Goal: Information Seeking & Learning: Find contact information

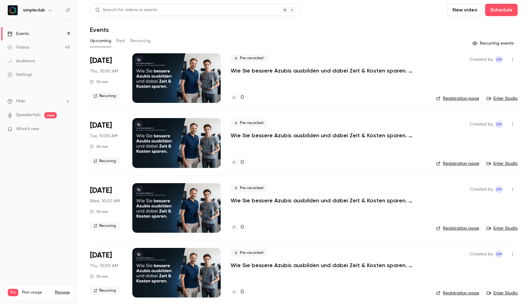
click at [115, 47] on div "Upcoming Past Recurring" at bounding box center [304, 42] width 428 height 12
click at [119, 40] on button "Past" at bounding box center [120, 41] width 9 height 10
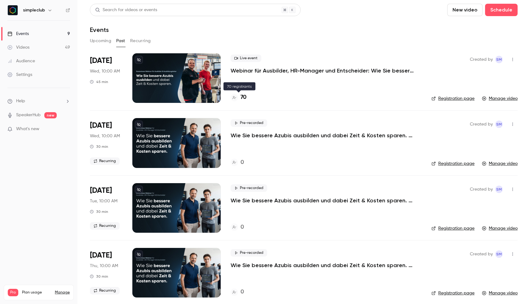
click at [242, 98] on h4 "70" at bounding box center [244, 97] width 6 height 8
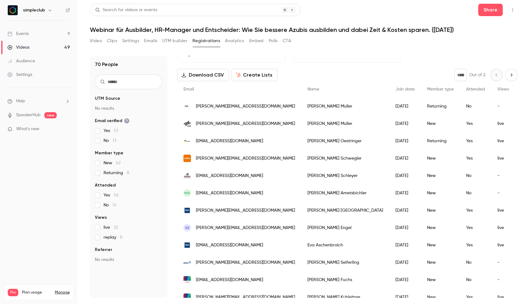
scroll to position [50, 0]
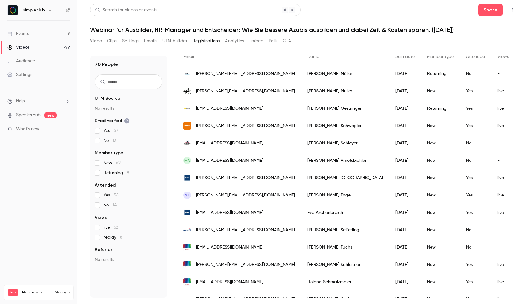
click at [466, 57] on span "Attended" at bounding box center [475, 57] width 19 height 4
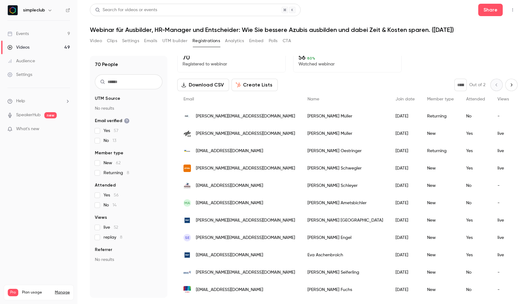
scroll to position [0, 0]
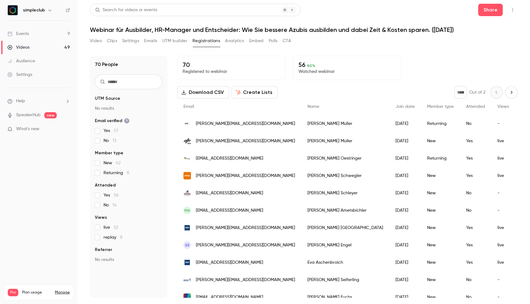
click at [511, 90] on icon "Next page" at bounding box center [511, 92] width 7 height 5
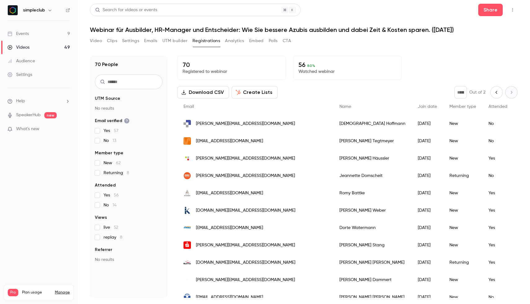
click at [497, 92] on icon "Previous page" at bounding box center [496, 92] width 7 height 5
type input "*"
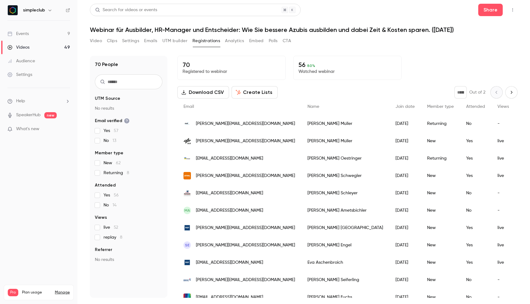
click at [466, 107] on span "Attended" at bounding box center [475, 106] width 19 height 4
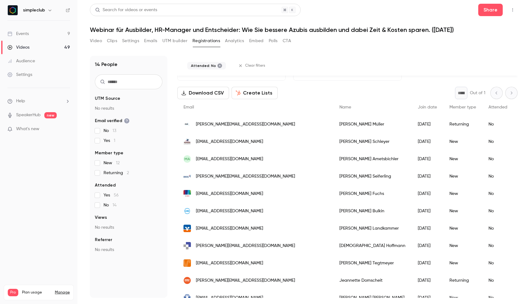
scroll to position [18, 0]
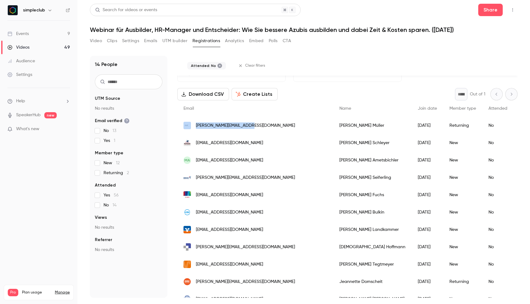
drag, startPoint x: 193, startPoint y: 126, endPoint x: 249, endPoint y: 126, distance: 56.1
click at [249, 126] on div "[PERSON_NAME][EMAIL_ADDRESS][DOMAIN_NAME]" at bounding box center [255, 125] width 156 height 17
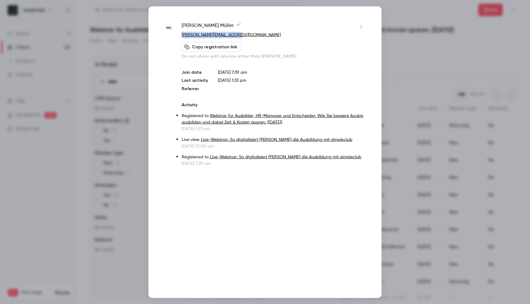
drag, startPoint x: 244, startPoint y: 35, endPoint x: 179, endPoint y: 35, distance: 65.4
click at [179, 35] on div "[PERSON_NAME] [PERSON_NAME][EMAIL_ADDRESS][DOMAIN_NAME] Copy registration link …" at bounding box center [265, 94] width 202 height 145
copy link "[PERSON_NAME][EMAIL_ADDRESS][DOMAIN_NAME]"
click at [434, 19] on div at bounding box center [265, 152] width 530 height 304
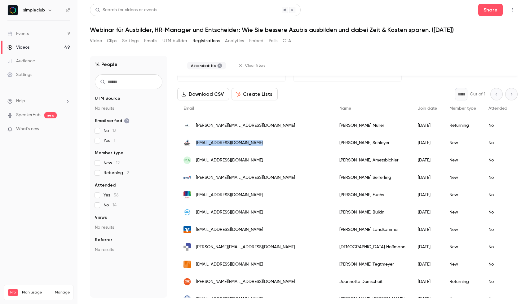
drag, startPoint x: 194, startPoint y: 144, endPoint x: 261, endPoint y: 146, distance: 66.4
click at [261, 146] on div "[EMAIL_ADDRESS][DOMAIN_NAME]" at bounding box center [255, 142] width 156 height 17
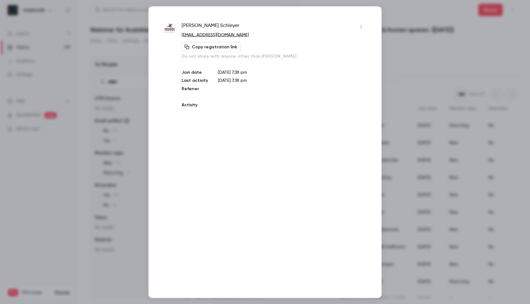
copy span "[EMAIL_ADDRESS][DOMAIN_NAME]"
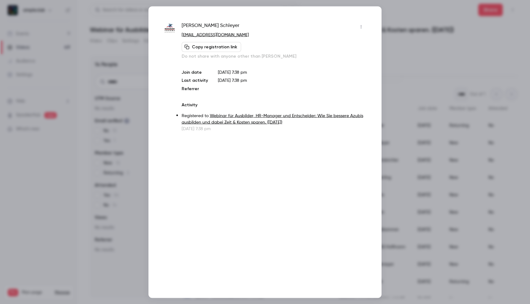
click at [384, 84] on div at bounding box center [265, 152] width 530 height 304
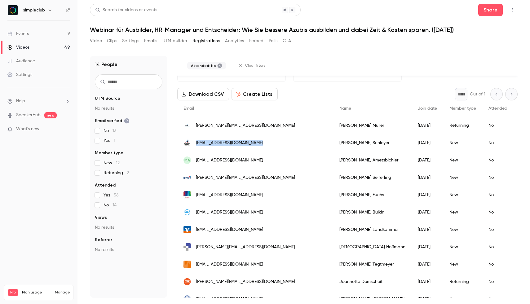
drag, startPoint x: 196, startPoint y: 143, endPoint x: 258, endPoint y: 143, distance: 62.3
click at [258, 143] on span "[EMAIL_ADDRESS][DOMAIN_NAME]" at bounding box center [229, 143] width 67 height 7
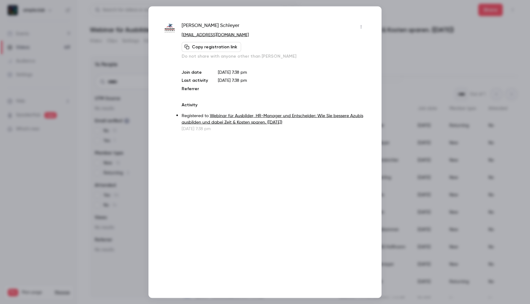
copy span "[EMAIL_ADDRESS][DOMAIN_NAME]"
drag, startPoint x: 250, startPoint y: 36, endPoint x: 182, endPoint y: 36, distance: 68.8
click at [182, 36] on p "[EMAIL_ADDRESS][DOMAIN_NAME]" at bounding box center [274, 35] width 184 height 7
copy link "[EMAIL_ADDRESS][DOMAIN_NAME]"
click at [441, 60] on div at bounding box center [265, 152] width 530 height 304
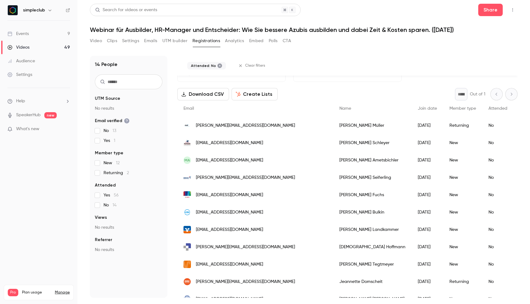
drag, startPoint x: 195, startPoint y: 161, endPoint x: 269, endPoint y: 164, distance: 74.8
click at [269, 164] on div "MA [PERSON_NAME][EMAIL_ADDRESS][DOMAIN_NAME]" at bounding box center [255, 160] width 156 height 17
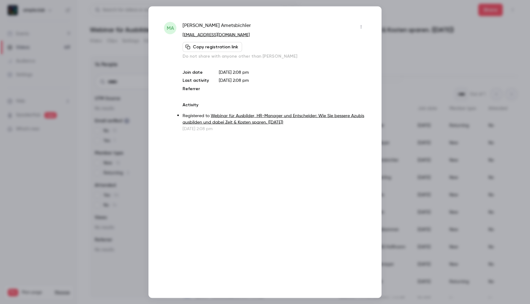
copy span "[EMAIL_ADDRESS][DOMAIN_NAME]"
drag, startPoint x: 181, startPoint y: 34, endPoint x: 252, endPoint y: 36, distance: 71.3
click at [252, 36] on div "MA [PERSON_NAME] [EMAIL_ADDRESS][DOMAIN_NAME] Copy registration link Do not sha…" at bounding box center [265, 77] width 202 height 110
copy link "[EMAIL_ADDRESS][DOMAIN_NAME]"
click at [436, 54] on div at bounding box center [265, 152] width 530 height 304
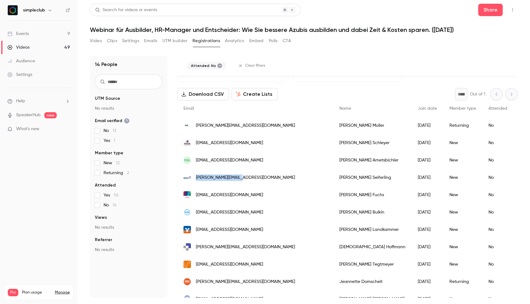
drag, startPoint x: 195, startPoint y: 178, endPoint x: 237, endPoint y: 178, distance: 42.5
click at [237, 178] on div "[PERSON_NAME][EMAIL_ADDRESS][DOMAIN_NAME]" at bounding box center [255, 177] width 156 height 17
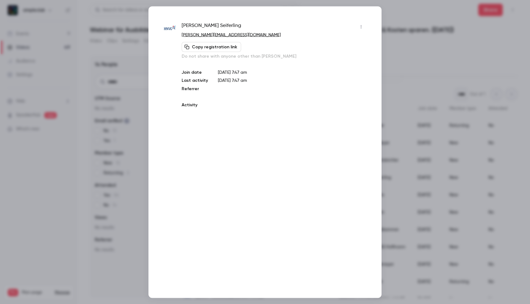
copy span "[PERSON_NAME][EMAIL_ADDRESS][DOMAIN_NAME]"
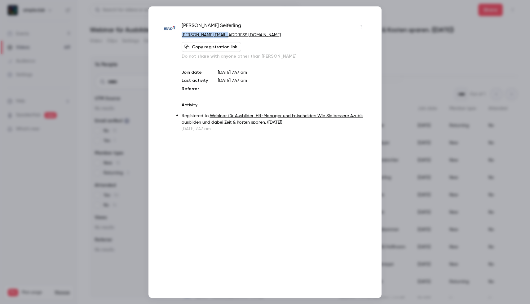
drag, startPoint x: 179, startPoint y: 34, endPoint x: 223, endPoint y: 34, distance: 43.7
click at [223, 34] on div "[PERSON_NAME] [PERSON_NAME][EMAIL_ADDRESS][DOMAIN_NAME] Copy registration link …" at bounding box center [265, 77] width 202 height 110
copy link "[PERSON_NAME][EMAIL_ADDRESS][DOMAIN_NAME]"
click at [414, 55] on div at bounding box center [265, 152] width 530 height 304
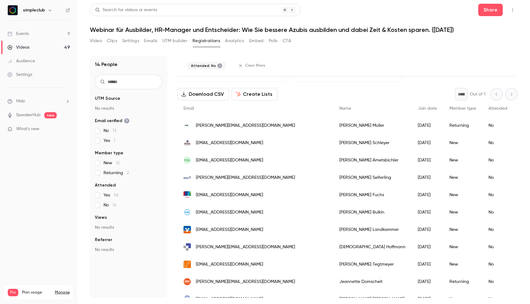
click at [196, 194] on div "[EMAIL_ADDRESS][DOMAIN_NAME]" at bounding box center [255, 194] width 156 height 17
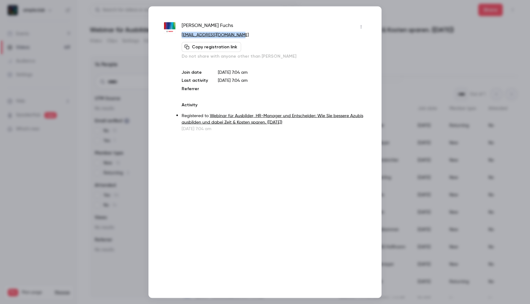
drag, startPoint x: 180, startPoint y: 33, endPoint x: 251, endPoint y: 37, distance: 70.8
click at [251, 37] on div "[PERSON_NAME] [EMAIL_ADDRESS][DOMAIN_NAME] Copy registration link Do not share …" at bounding box center [265, 77] width 202 height 110
copy link "[EMAIL_ADDRESS][DOMAIN_NAME]"
click at [435, 60] on div at bounding box center [265, 152] width 530 height 304
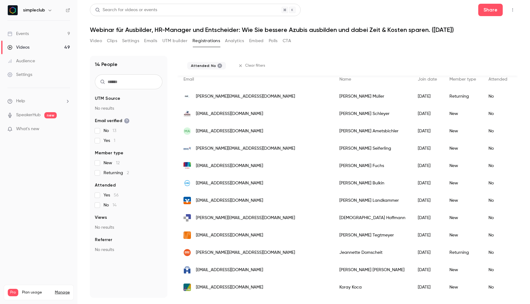
scroll to position [52, 0]
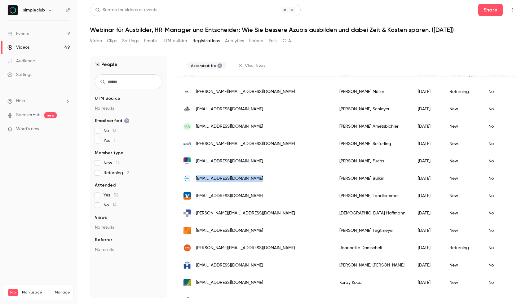
drag, startPoint x: 195, startPoint y: 180, endPoint x: 262, endPoint y: 180, distance: 66.6
click at [262, 180] on div "[EMAIL_ADDRESS][DOMAIN_NAME]" at bounding box center [255, 178] width 156 height 17
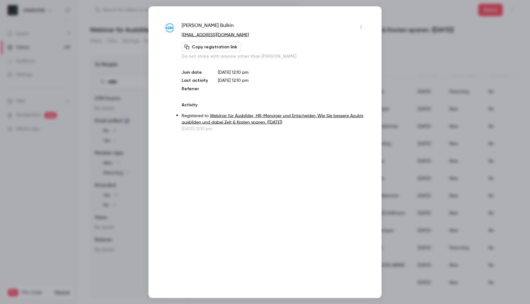
drag, startPoint x: 178, startPoint y: 34, endPoint x: 242, endPoint y: 33, distance: 64.2
click at [242, 33] on div "[PERSON_NAME] [EMAIL_ADDRESS][DOMAIN_NAME] Copy registration link Do not share …" at bounding box center [265, 77] width 202 height 110
drag, startPoint x: 248, startPoint y: 34, endPoint x: 181, endPoint y: 35, distance: 66.3
click at [182, 35] on p "[EMAIL_ADDRESS][DOMAIN_NAME]" at bounding box center [274, 35] width 184 height 7
copy link "[EMAIL_ADDRESS][DOMAIN_NAME]"
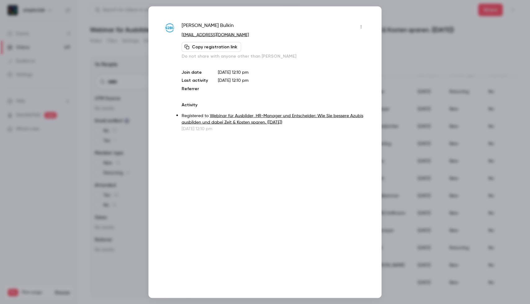
click at [143, 146] on div at bounding box center [265, 152] width 530 height 304
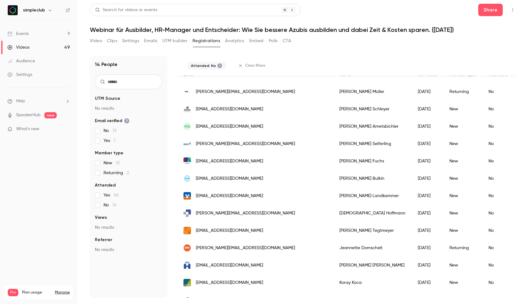
click at [193, 210] on div "[PERSON_NAME][EMAIL_ADDRESS][DOMAIN_NAME]" at bounding box center [255, 213] width 156 height 17
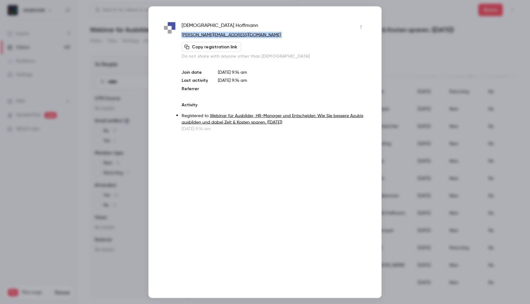
drag, startPoint x: 180, startPoint y: 35, endPoint x: 274, endPoint y: 41, distance: 94.1
click at [274, 41] on div "[PERSON_NAME] [PERSON_NAME][EMAIL_ADDRESS][DOMAIN_NAME] Copy registration link …" at bounding box center [265, 77] width 202 height 110
click at [417, 122] on div at bounding box center [265, 152] width 530 height 304
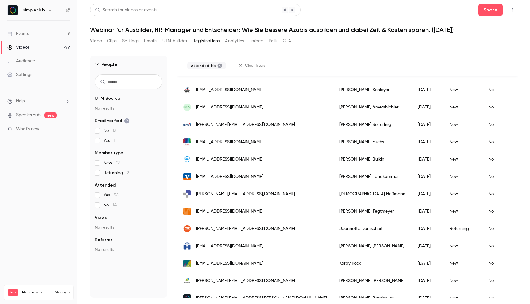
scroll to position [80, 0]
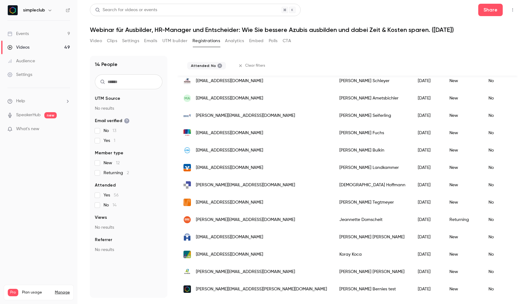
click at [193, 205] on div "[EMAIL_ADDRESS][DOMAIN_NAME]" at bounding box center [255, 202] width 156 height 17
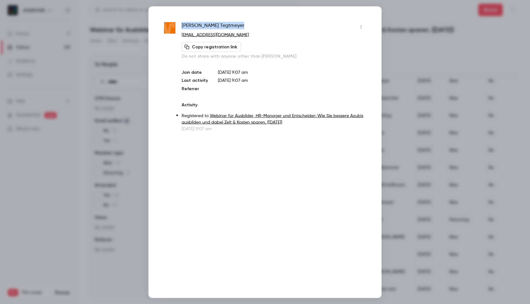
drag, startPoint x: 181, startPoint y: 26, endPoint x: 244, endPoint y: 26, distance: 62.3
click at [244, 26] on div "[PERSON_NAME]" at bounding box center [274, 27] width 184 height 10
click at [429, 39] on div at bounding box center [265, 152] width 530 height 304
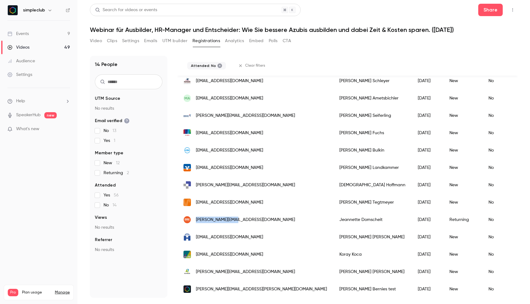
drag, startPoint x: 196, startPoint y: 220, endPoint x: 236, endPoint y: 222, distance: 40.4
click at [236, 222] on span "[PERSON_NAME][EMAIL_ADDRESS][DOMAIN_NAME]" at bounding box center [245, 220] width 99 height 7
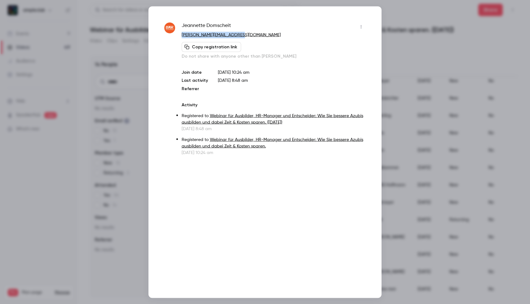
drag, startPoint x: 180, startPoint y: 35, endPoint x: 247, endPoint y: 37, distance: 67.3
click at [247, 37] on div "[PERSON_NAME] [PERSON_NAME][EMAIL_ADDRESS][DOMAIN_NAME] Copy registration link …" at bounding box center [265, 89] width 202 height 134
click at [401, 88] on div at bounding box center [265, 152] width 530 height 304
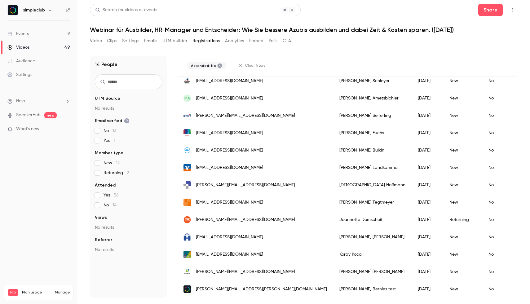
click at [203, 239] on span "[EMAIL_ADDRESS][DOMAIN_NAME]" at bounding box center [229, 237] width 67 height 7
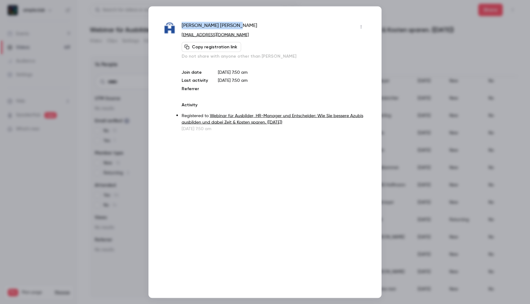
drag, startPoint x: 181, startPoint y: 24, endPoint x: 221, endPoint y: 24, distance: 40.3
click at [221, 24] on div "[PERSON_NAME] [PERSON_NAME][EMAIL_ADDRESS][DOMAIN_NAME] [PERSON_NAME] registrat…" at bounding box center [265, 77] width 202 height 110
click at [133, 169] on div at bounding box center [265, 152] width 530 height 304
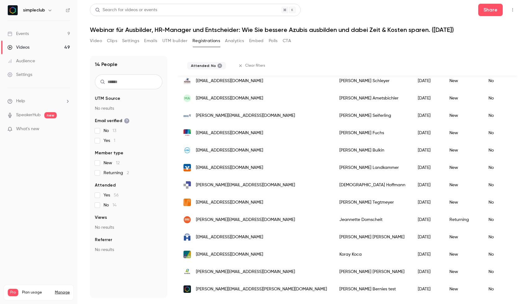
click at [254, 255] on div "[EMAIL_ADDRESS][DOMAIN_NAME]" at bounding box center [255, 254] width 156 height 17
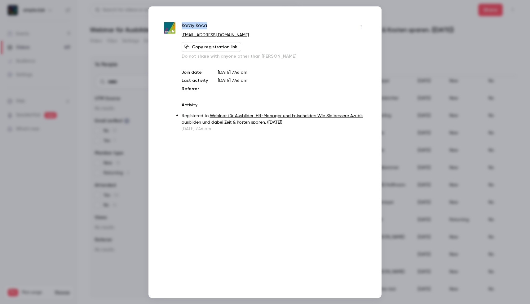
drag, startPoint x: 180, startPoint y: 23, endPoint x: 214, endPoint y: 23, distance: 33.8
click at [214, 23] on div "[PERSON_NAME] [EMAIL_ADDRESS][DOMAIN_NAME] Copy registration link Do not share …" at bounding box center [265, 77] width 202 height 110
click at [423, 69] on div at bounding box center [265, 152] width 530 height 304
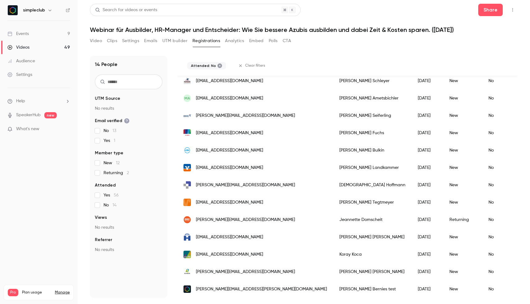
click at [210, 270] on span "[PERSON_NAME][EMAIL_ADDRESS][DOMAIN_NAME]" at bounding box center [245, 272] width 99 height 7
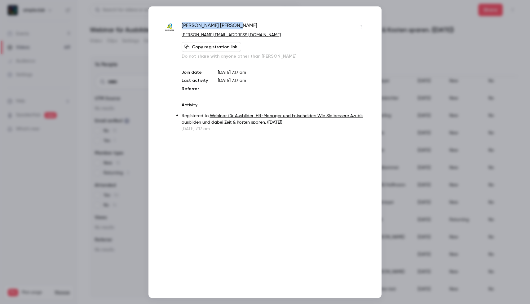
drag, startPoint x: 182, startPoint y: 25, endPoint x: 230, endPoint y: 24, distance: 47.4
click at [230, 24] on div "[PERSON_NAME]" at bounding box center [274, 27] width 184 height 10
click at [386, 98] on div at bounding box center [265, 152] width 530 height 304
